Goal: Task Accomplishment & Management: Manage account settings

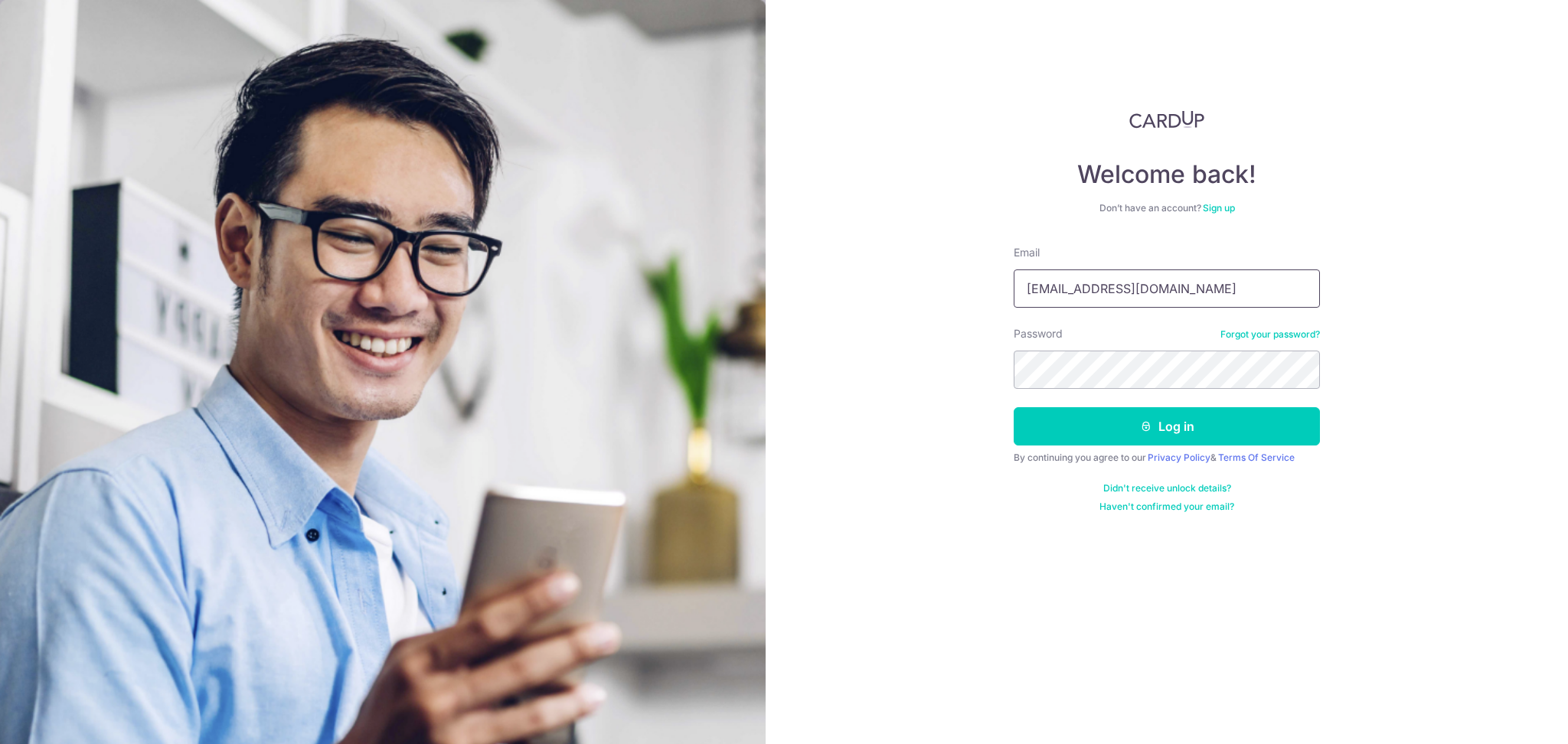
type input "[PERSON_NAME][EMAIL_ADDRESS][PERSON_NAME][DOMAIN_NAME]"
click at [1134, 425] on button "Log in" at bounding box center [1167, 426] width 306 height 39
type input "[EMAIL_ADDRESS][DOMAIN_NAME]"
